Goal: Task Accomplishment & Management: Complete application form

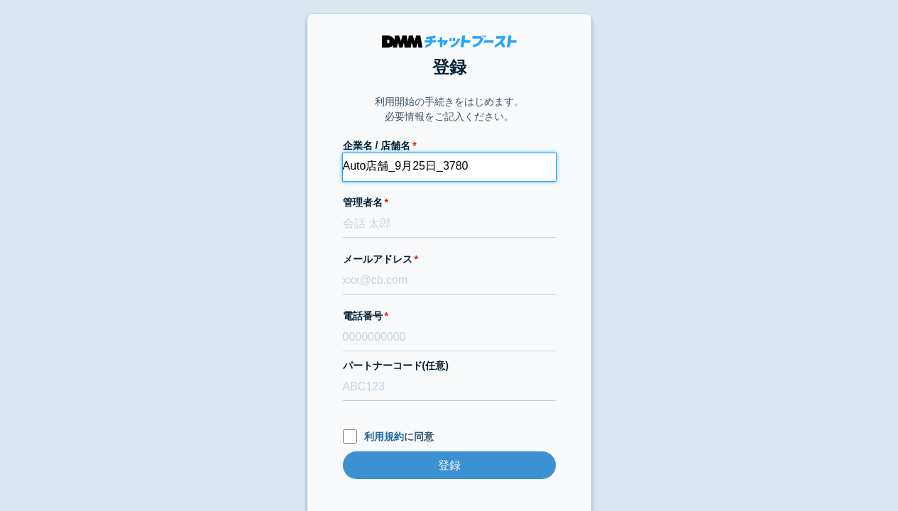
type input "Auto店舗_9月25日_3780"
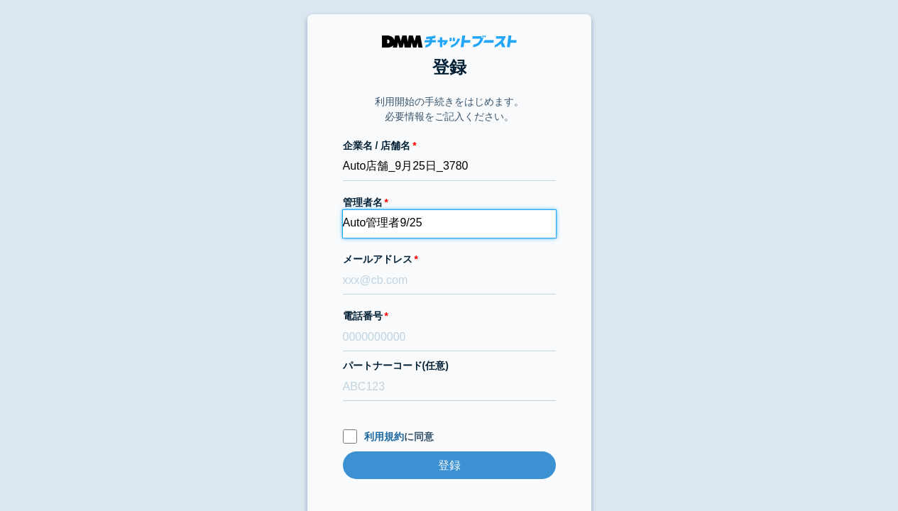
type input "Auto管理者9/25"
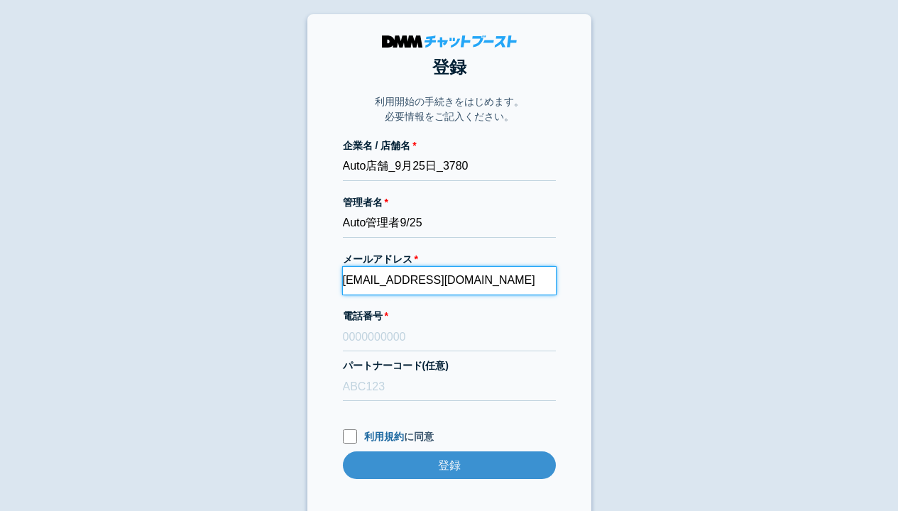
type input "[EMAIL_ADDRESS][DOMAIN_NAME]"
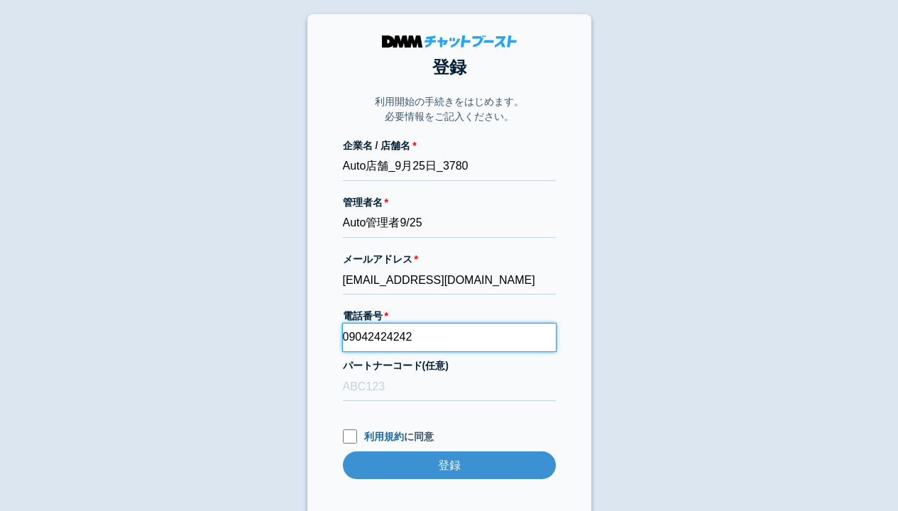
type input "09042424242"
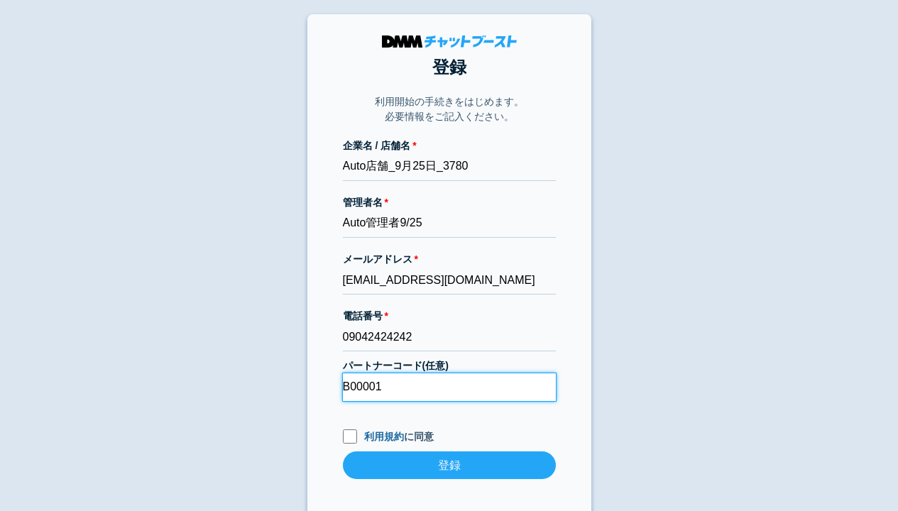
type input "B00001"
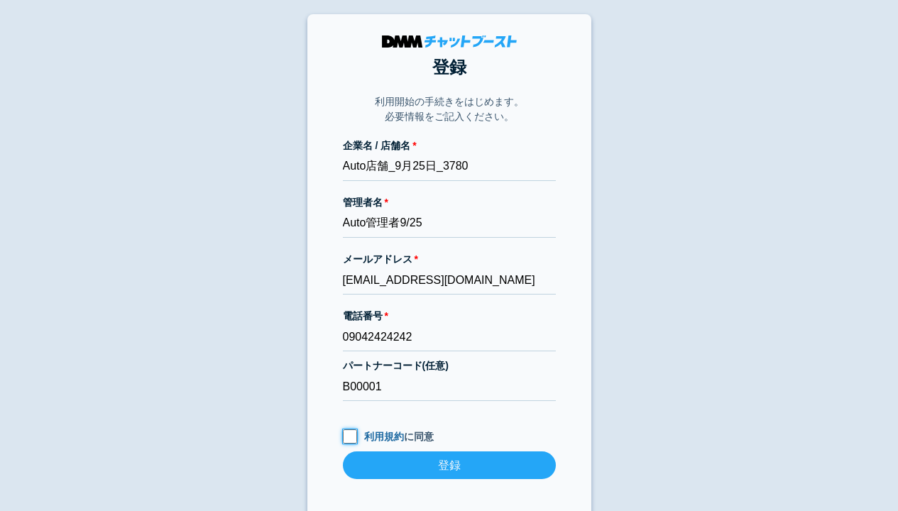
click at [349, 436] on input "利用規約 に同意" at bounding box center [350, 436] width 14 height 14
checkbox input "true"
click at [449, 465] on input "登録" at bounding box center [449, 465] width 213 height 28
